Goal: Find specific page/section: Find specific page/section

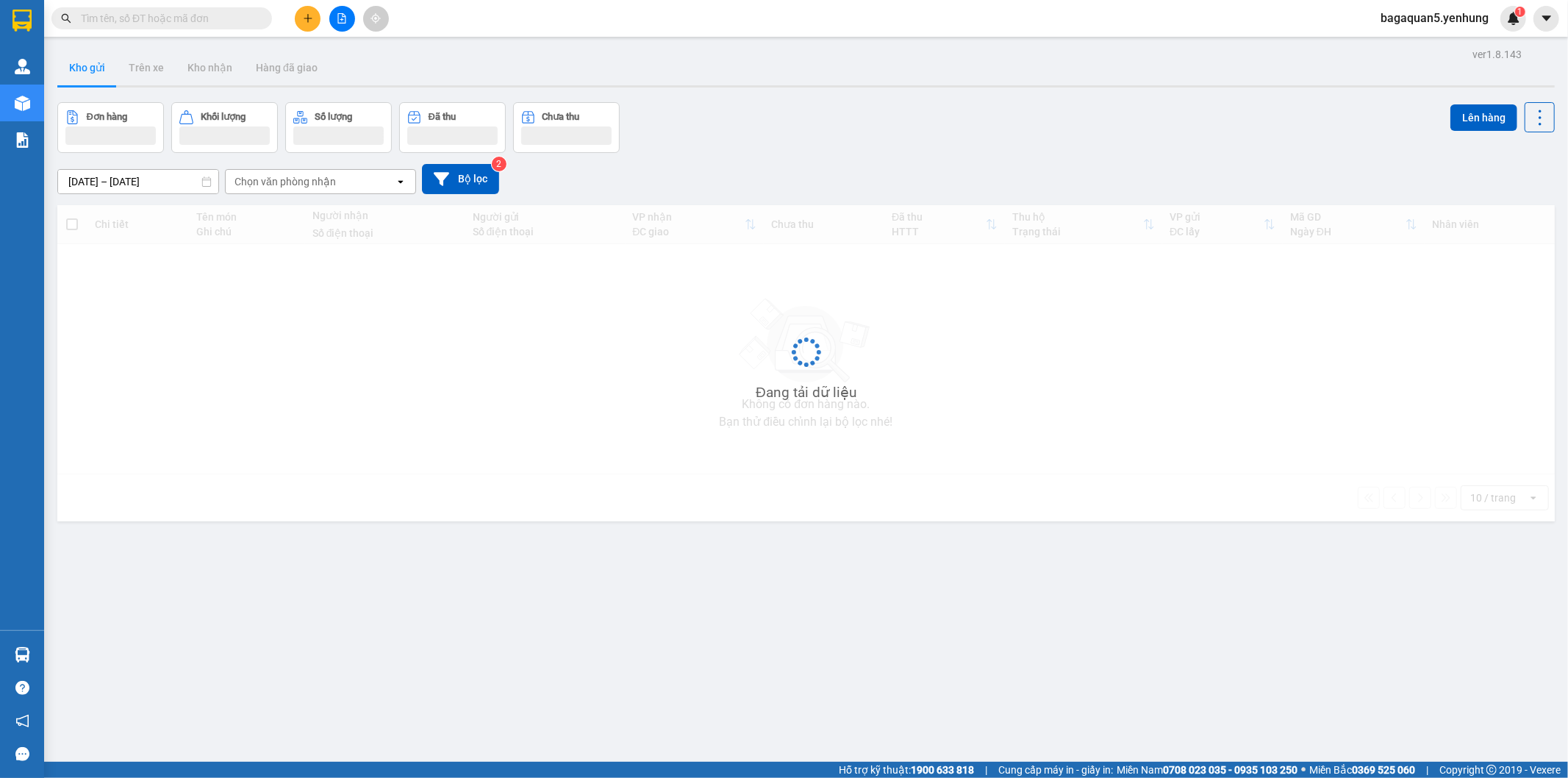
click at [204, 15] on input "text" at bounding box center [168, 19] width 174 height 16
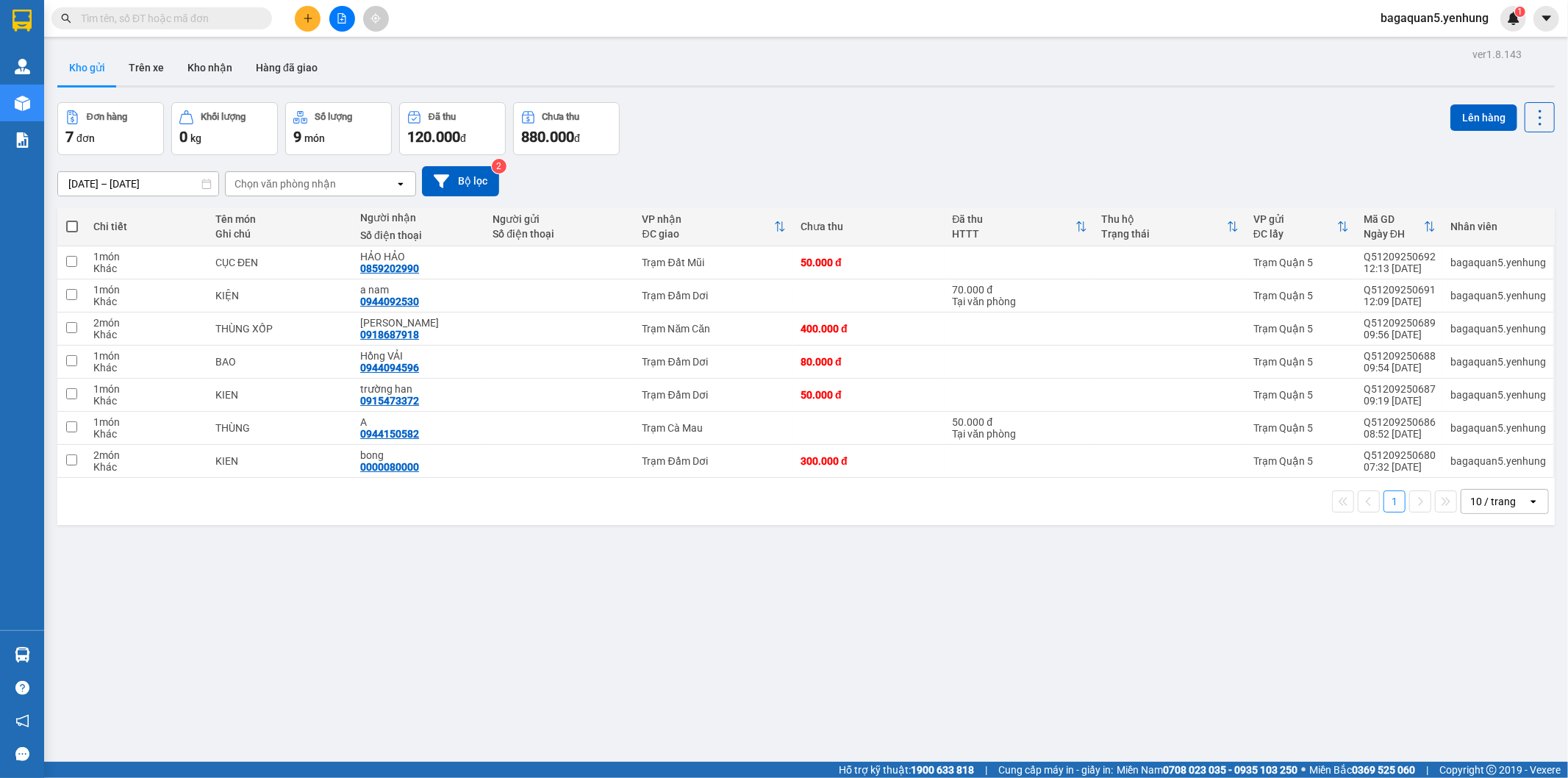
type input "0"
